Goal: Transaction & Acquisition: Purchase product/service

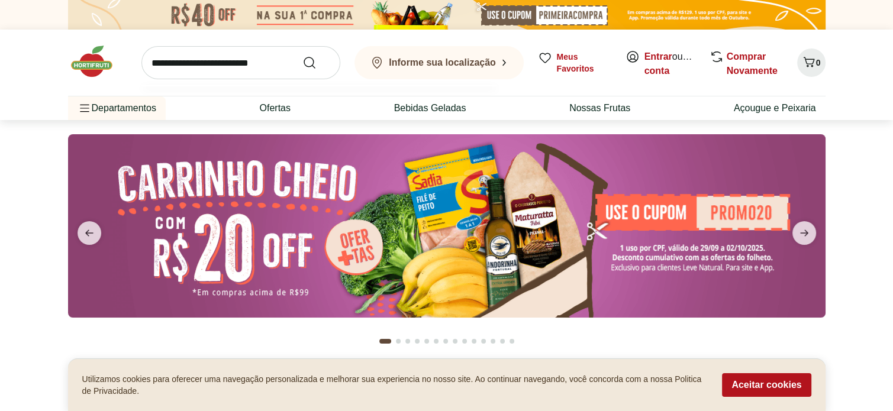
click at [209, 60] on input "search" at bounding box center [240, 62] width 199 height 33
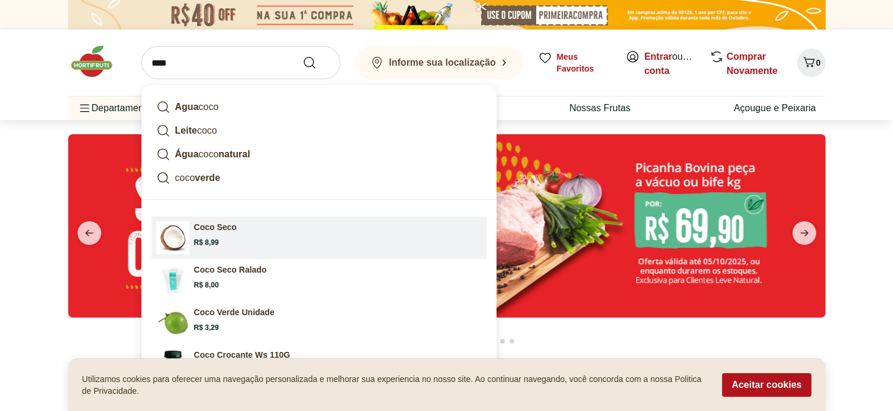
click at [224, 217] on link "Coco Seco Price: R$ 8,99" at bounding box center [318, 238] width 335 height 43
type input "*********"
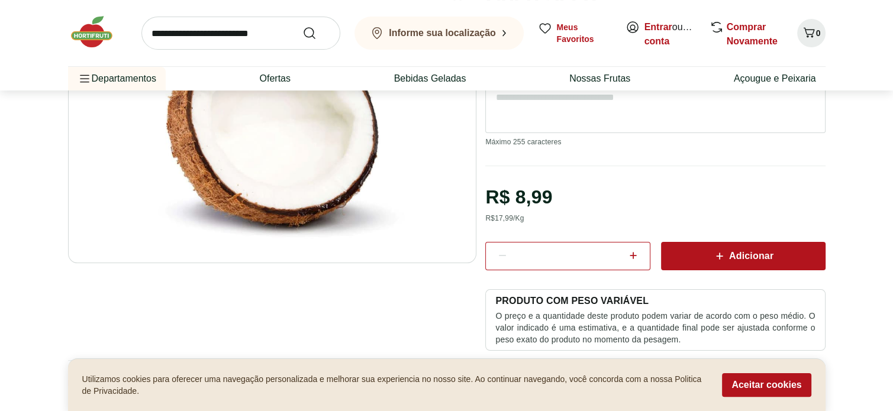
scroll to position [177, 0]
